Goal: Find specific page/section: Find specific page/section

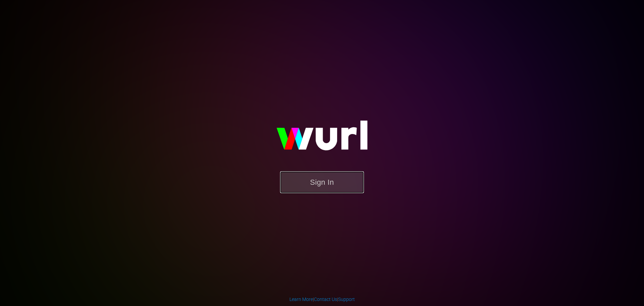
click at [326, 179] on button "Sign In" at bounding box center [322, 182] width 84 height 22
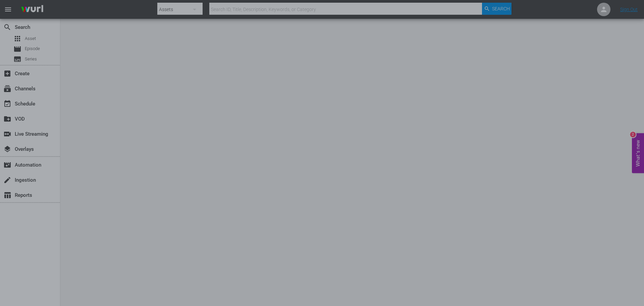
click at [495, 91] on div at bounding box center [322, 153] width 644 height 306
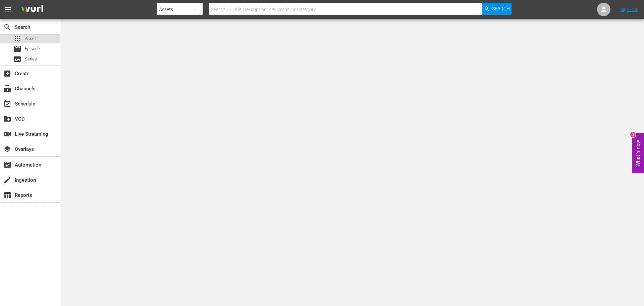
click at [30, 37] on span "Asset" at bounding box center [30, 38] width 11 height 7
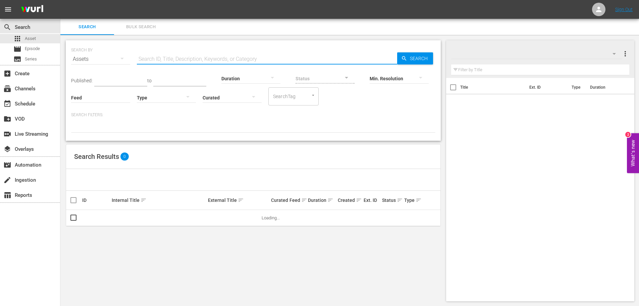
click at [183, 59] on input "text" at bounding box center [267, 59] width 260 height 16
paste input "128180941"
type input "128180941"
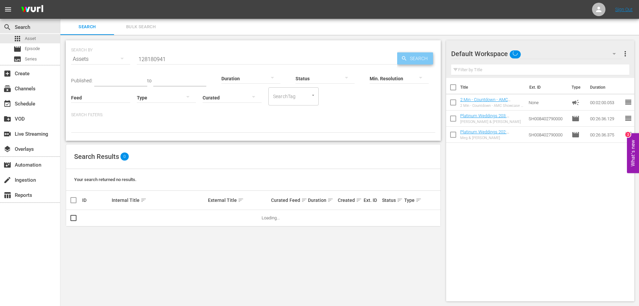
click at [412, 54] on span "Search" at bounding box center [420, 58] width 26 height 12
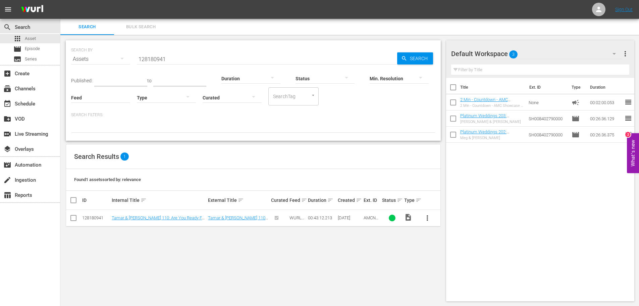
click at [619, 236] on div "Title Ext. ID Type Duration 2 Min - Countdown - AMC Showcase - 2021 2 Min - Cou…" at bounding box center [540, 188] width 189 height 220
drag, startPoint x: 364, startPoint y: 217, endPoint x: 390, endPoint y: 221, distance: 26.5
click at [390, 221] on tr "128180941 Tamar & [PERSON_NAME] 110: Are You Ready For Tamar?!? Tamar & [PERSON…" at bounding box center [253, 218] width 374 height 16
click at [372, 218] on span "AMCNVR0000005578" at bounding box center [371, 222] width 15 height 15
click at [238, 218] on link "Tamar & [PERSON_NAME] 110: Are You Ready For Tamar?!?" at bounding box center [237, 220] width 58 height 10
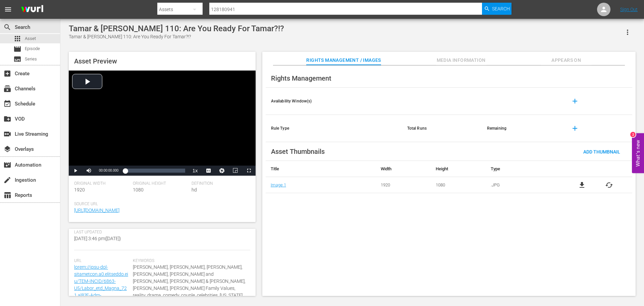
scroll to position [168, 0]
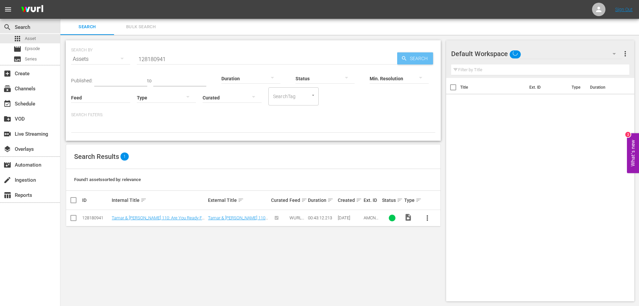
click at [411, 57] on span "Search" at bounding box center [420, 58] width 26 height 12
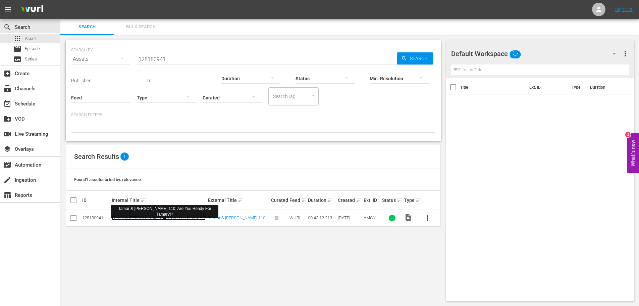
click at [153, 219] on link "Tamar & [PERSON_NAME] 110: Are You Ready For Tamar?!?" at bounding box center [159, 220] width 94 height 10
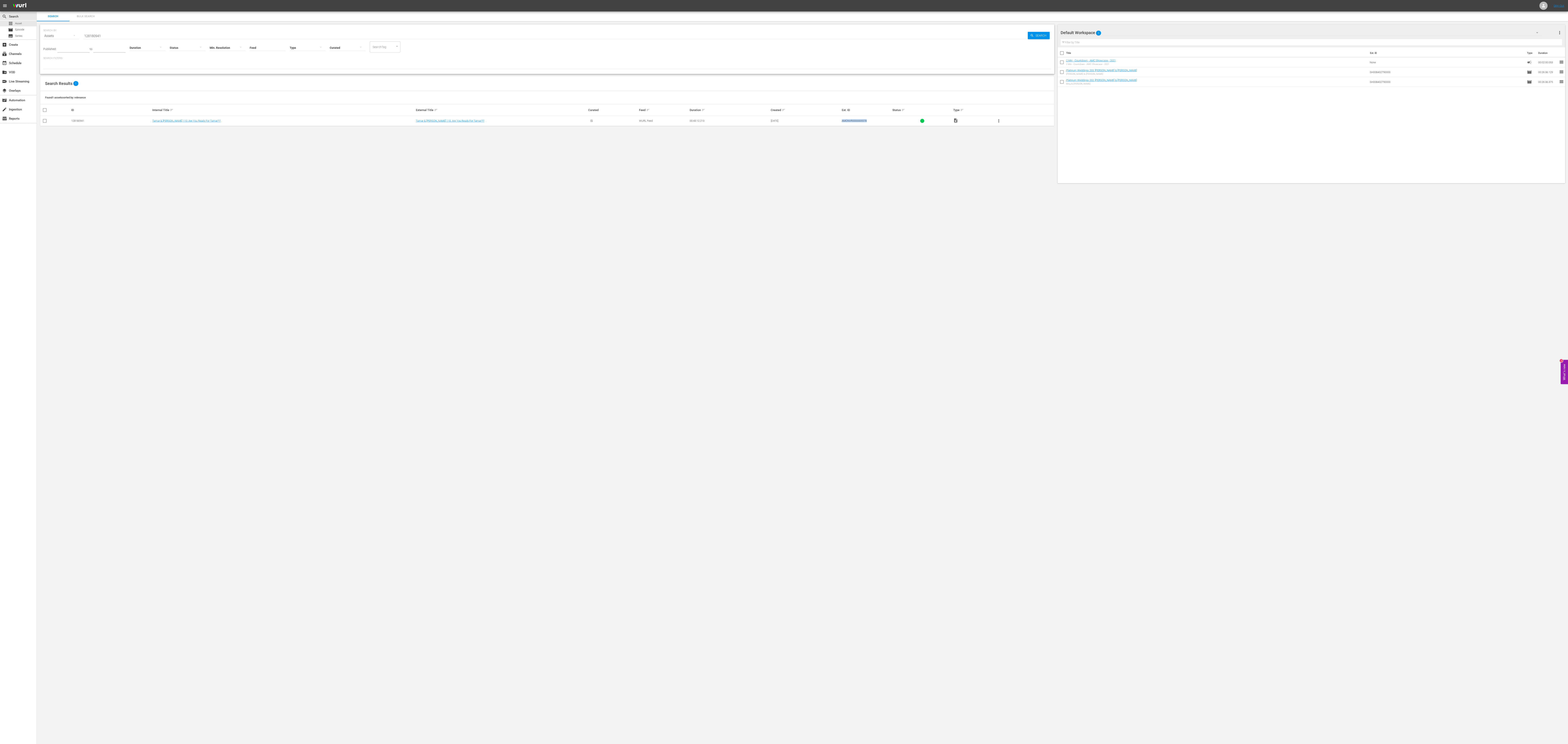
drag, startPoint x: 841, startPoint y: 121, endPoint x: 875, endPoint y: 124, distance: 34.1
click at [392, 122] on div "AMCNVR0000005578" at bounding box center [866, 121] width 49 height 3
copy span "AMCNVR0000005578"
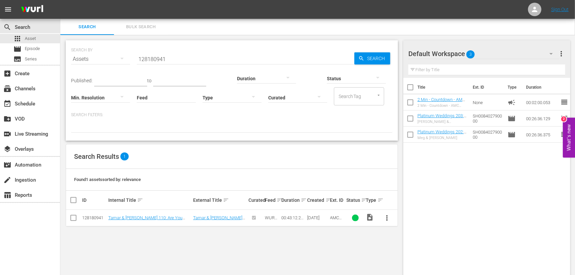
click at [297, 226] on div "Search Results 1 Found 1 assets sorted by: relevance ID Internal Title sort Ext…" at bounding box center [232, 185] width 332 height 83
